Goal: Share content

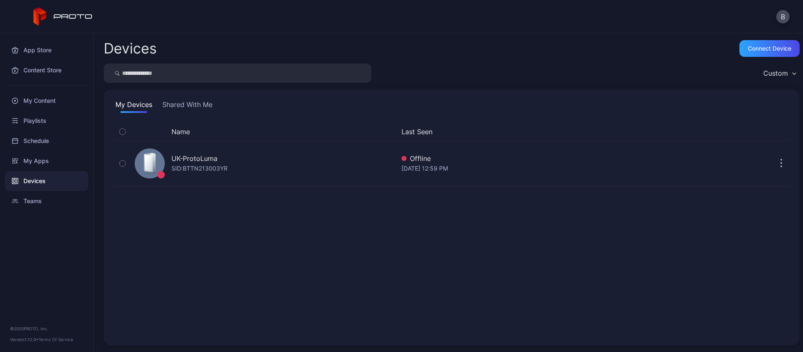
click at [38, 180] on div "Devices" at bounding box center [46, 181] width 83 height 20
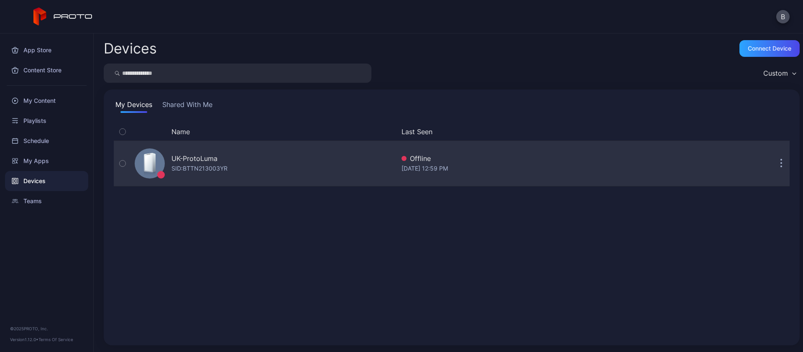
click at [781, 164] on icon "button" at bounding box center [781, 164] width 1 height 1
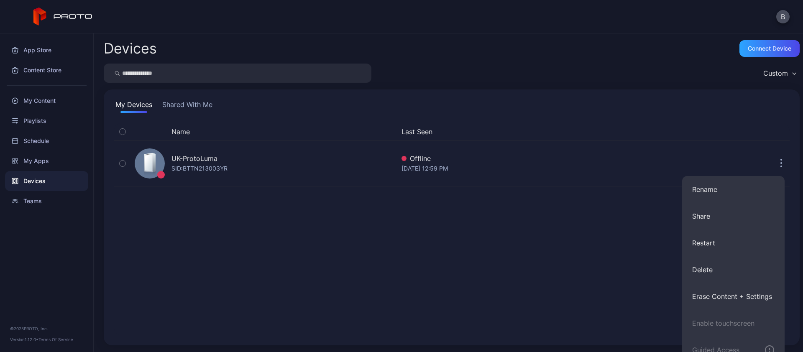
click at [226, 249] on div "Name Last Seen UK-ProtoLuma SID: BTTN213003YR Offline Aug 18, 2025 at 12:59 PM" at bounding box center [452, 229] width 676 height 213
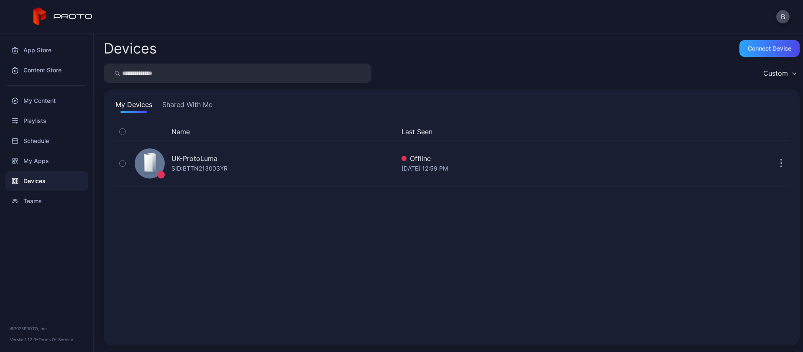
click at [194, 104] on button "Shared With Me" at bounding box center [188, 106] width 54 height 13
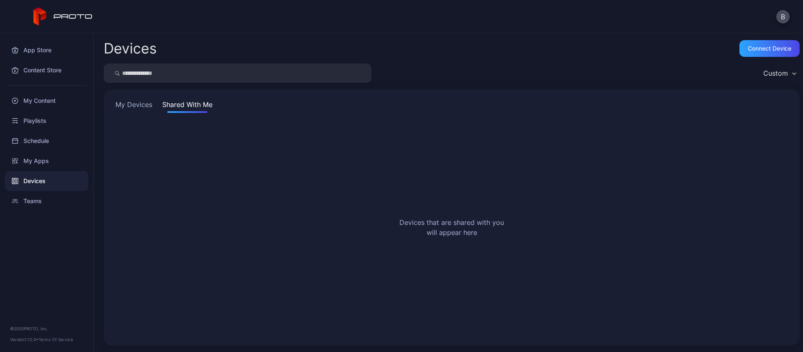
click at [147, 108] on button "My Devices" at bounding box center [134, 106] width 40 height 13
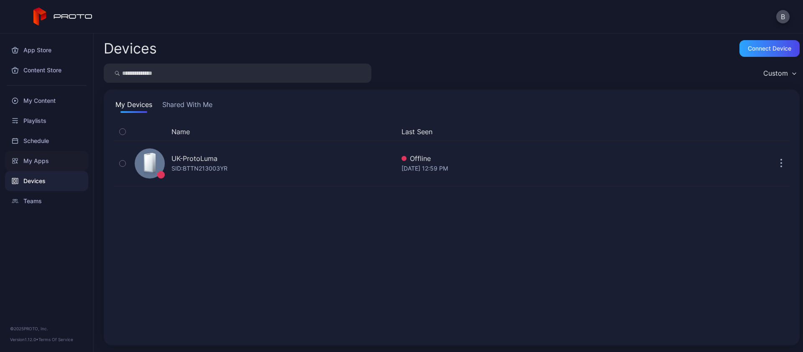
click at [38, 159] on div "My Apps" at bounding box center [46, 161] width 83 height 20
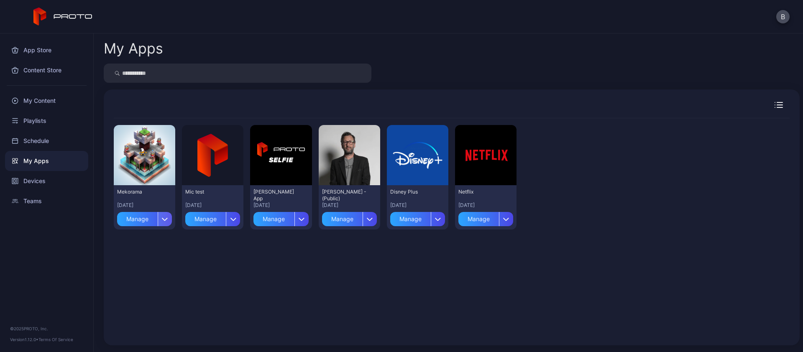
click at [164, 216] on div "button" at bounding box center [165, 219] width 14 height 14
click at [251, 297] on div "Preview Mekorama Aug 18, 2025 Manage Preview Mic test Aug 18, 2025 Manage Previ…" at bounding box center [452, 226] width 676 height 217
click at [38, 103] on div "My Content" at bounding box center [46, 101] width 83 height 20
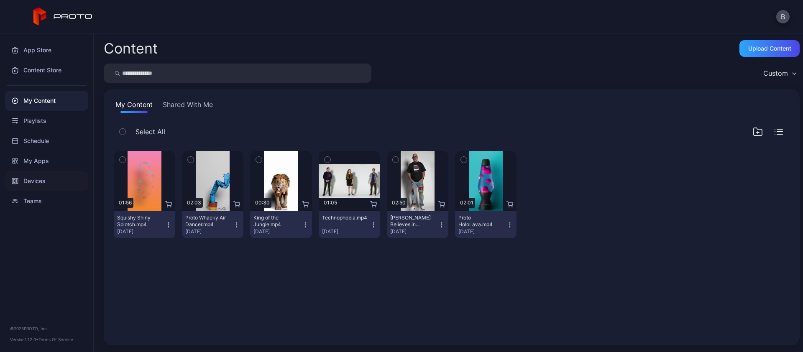
click at [36, 181] on div "Devices" at bounding box center [46, 181] width 83 height 20
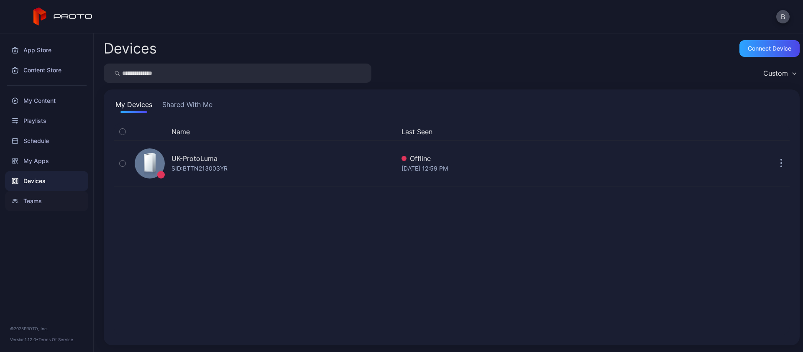
click at [36, 201] on div "Teams" at bounding box center [46, 201] width 83 height 20
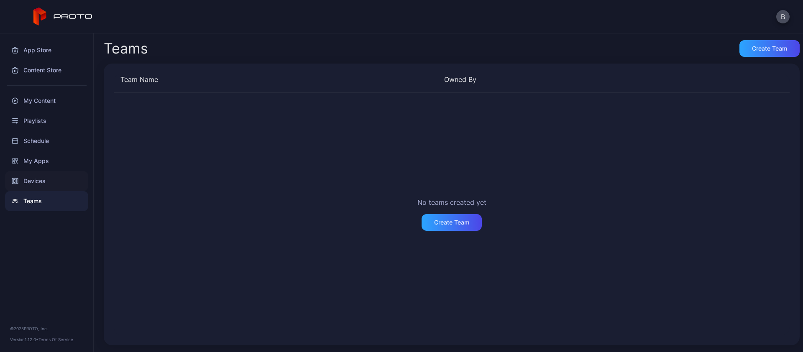
click at [40, 179] on div "Devices" at bounding box center [46, 181] width 83 height 20
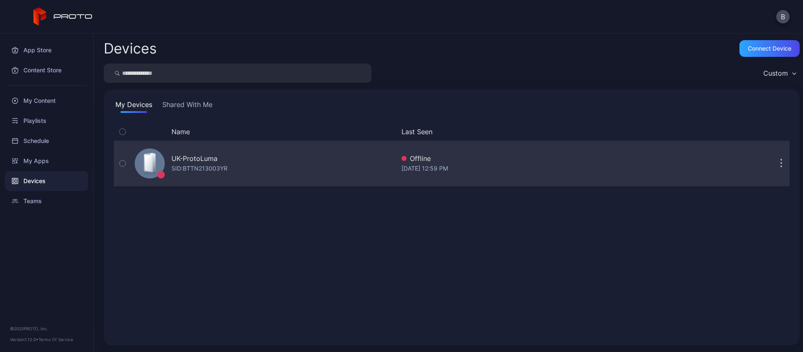
click at [126, 164] on button "button" at bounding box center [123, 163] width 18 height 45
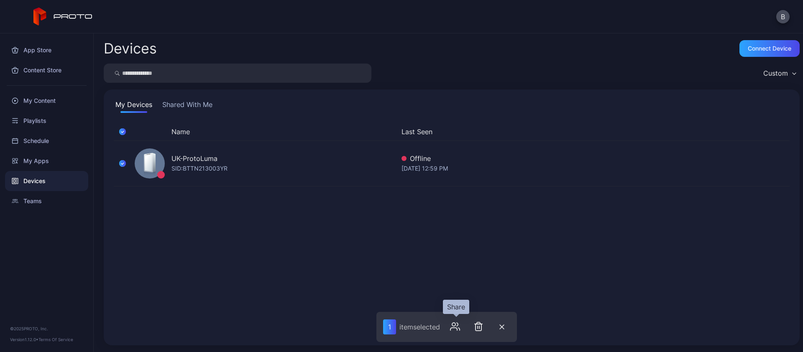
click at [457, 326] on icon "button" at bounding box center [455, 327] width 10 height 10
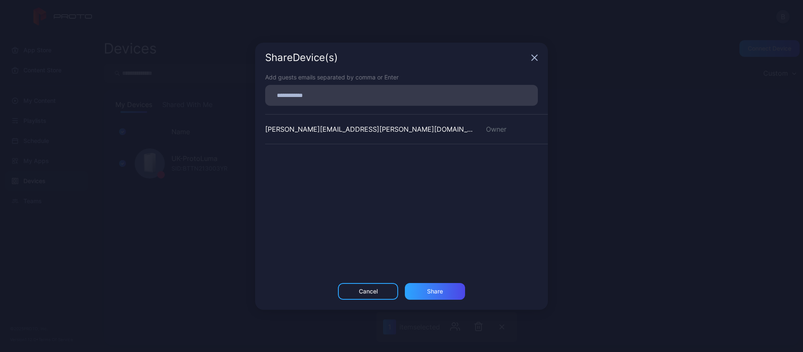
click at [308, 97] on input at bounding box center [401, 95] width 263 height 11
paste input
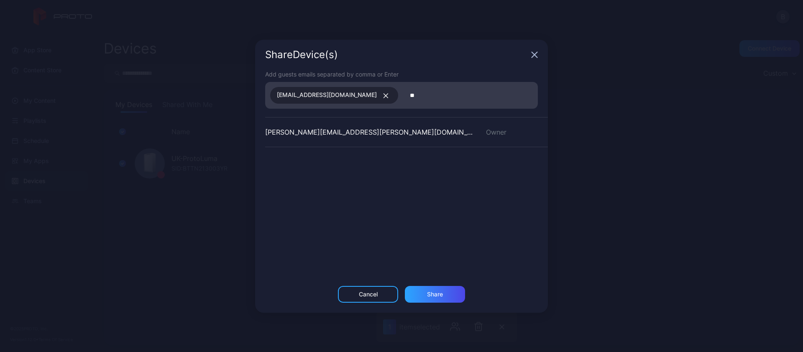
type input "*"
paste input
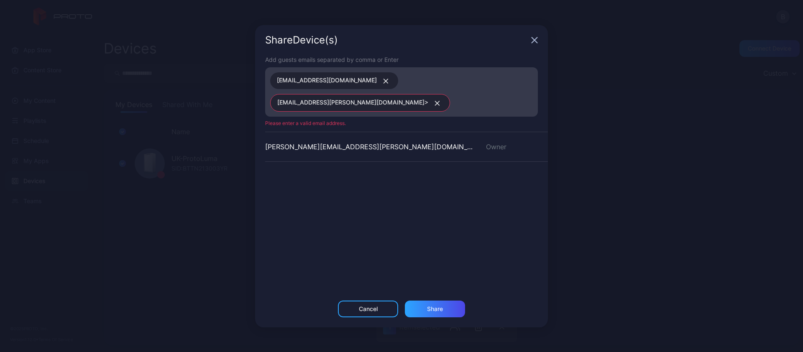
click at [441, 101] on icon "button" at bounding box center [437, 103] width 6 height 5
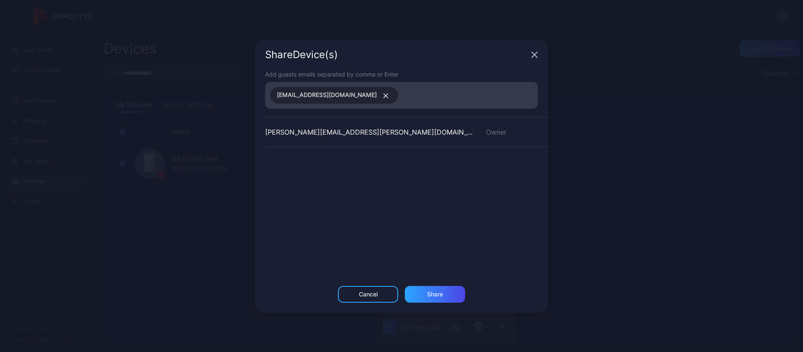
paste input
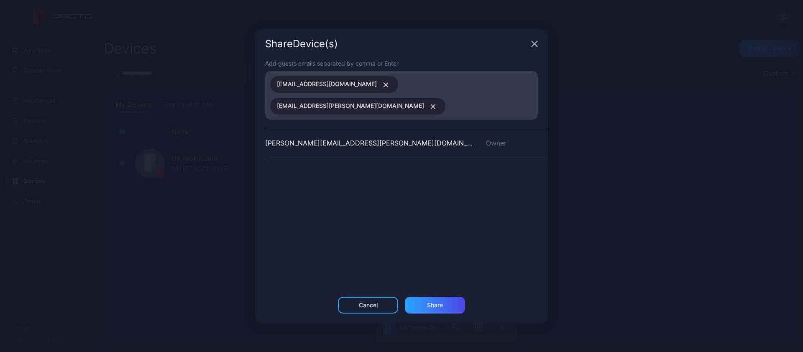
paste input
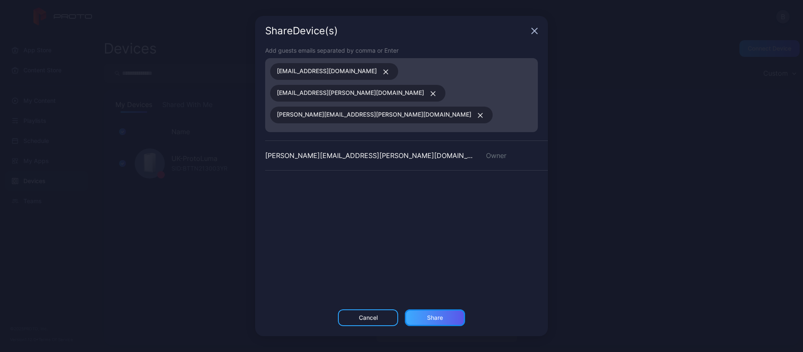
click at [438, 315] on div "Share" at bounding box center [435, 318] width 16 height 7
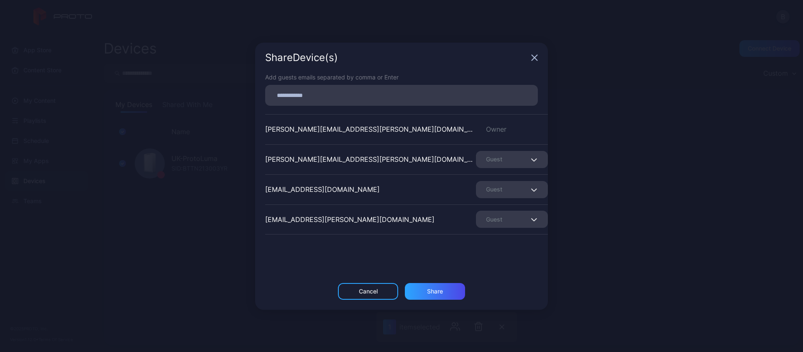
click at [494, 159] on div "Guest" at bounding box center [512, 159] width 72 height 17
click at [570, 151] on div "Share Device (s) Add guests emails separated by comma or Enter barry.goddard@pw…" at bounding box center [401, 176] width 803 height 352
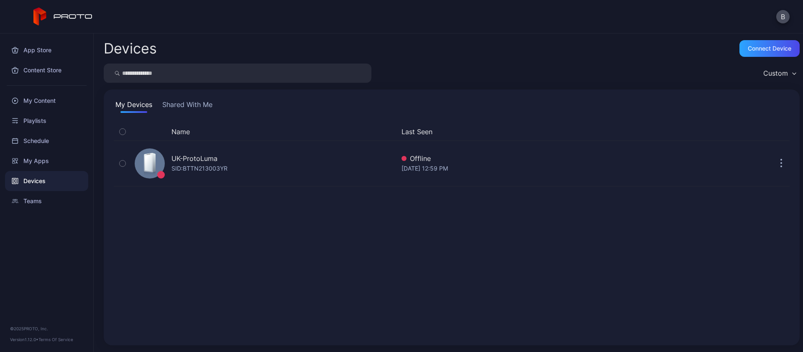
click at [188, 103] on button "Shared With Me" at bounding box center [188, 106] width 54 height 13
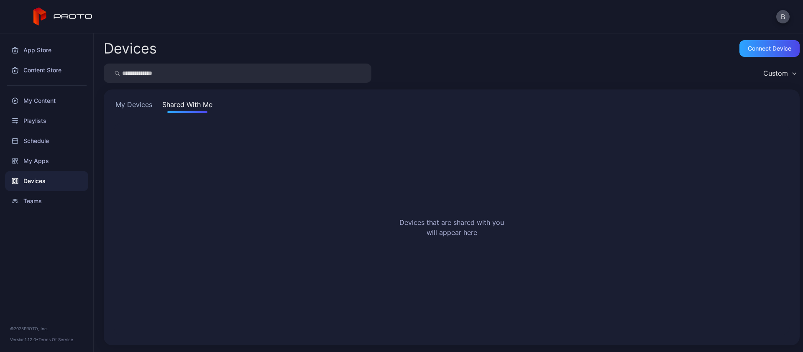
click at [131, 103] on button "My Devices" at bounding box center [134, 106] width 40 height 13
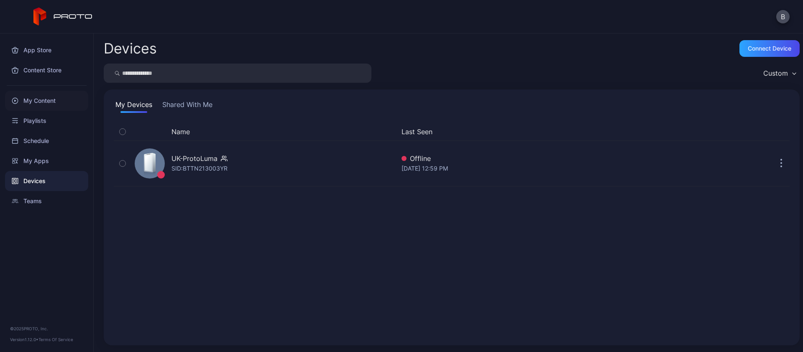
click at [41, 100] on div "My Content" at bounding box center [46, 101] width 83 height 20
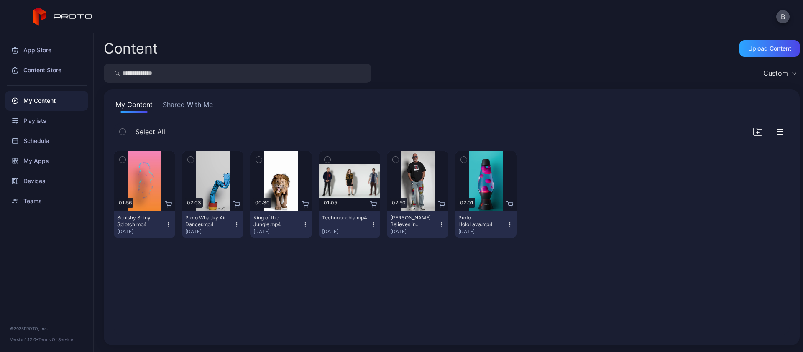
click at [194, 105] on button "Shared With Me" at bounding box center [188, 106] width 54 height 13
click at [200, 110] on button "Shared With Me" at bounding box center [188, 106] width 54 height 13
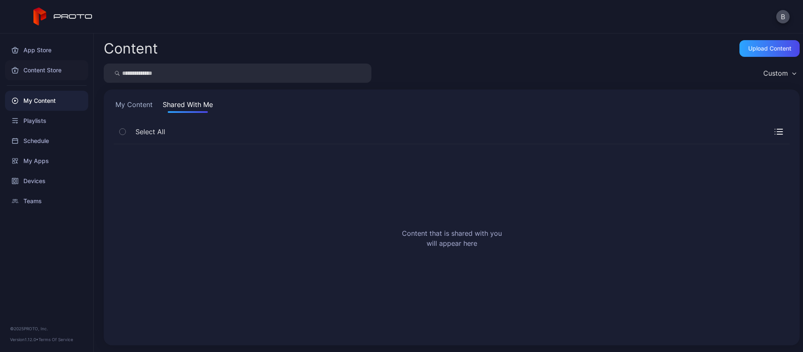
click at [42, 71] on div "Content Store" at bounding box center [46, 70] width 83 height 20
